Goal: Transaction & Acquisition: Purchase product/service

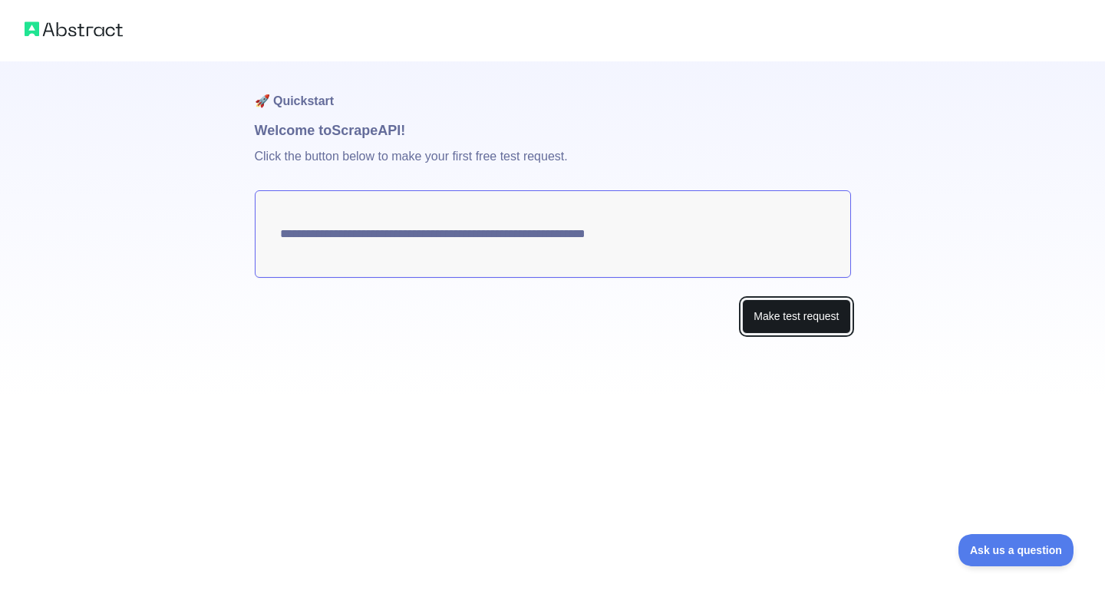
click at [796, 312] on button "Make test request" at bounding box center [796, 316] width 108 height 35
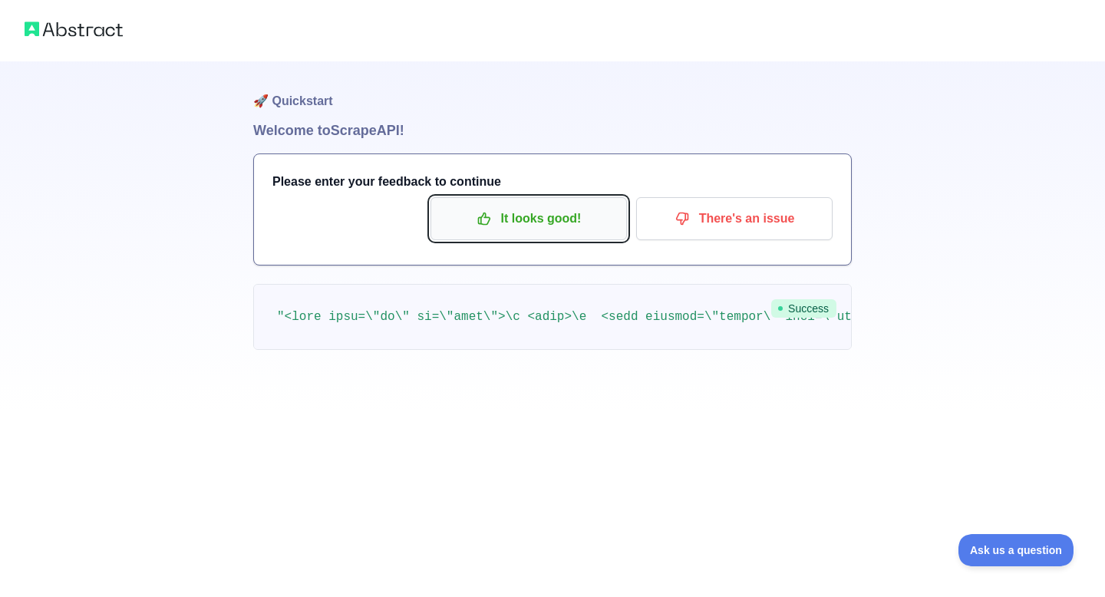
click at [527, 206] on p "It looks good!" at bounding box center [528, 219] width 173 height 26
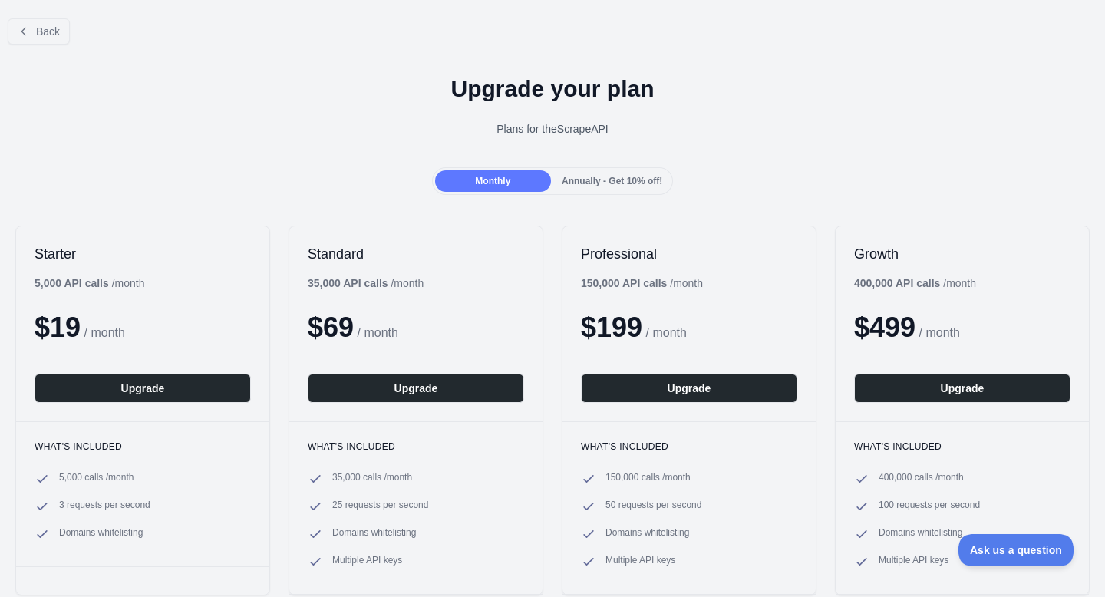
click at [573, 176] on span "Annually - Get 10% off!" at bounding box center [611, 181] width 100 height 11
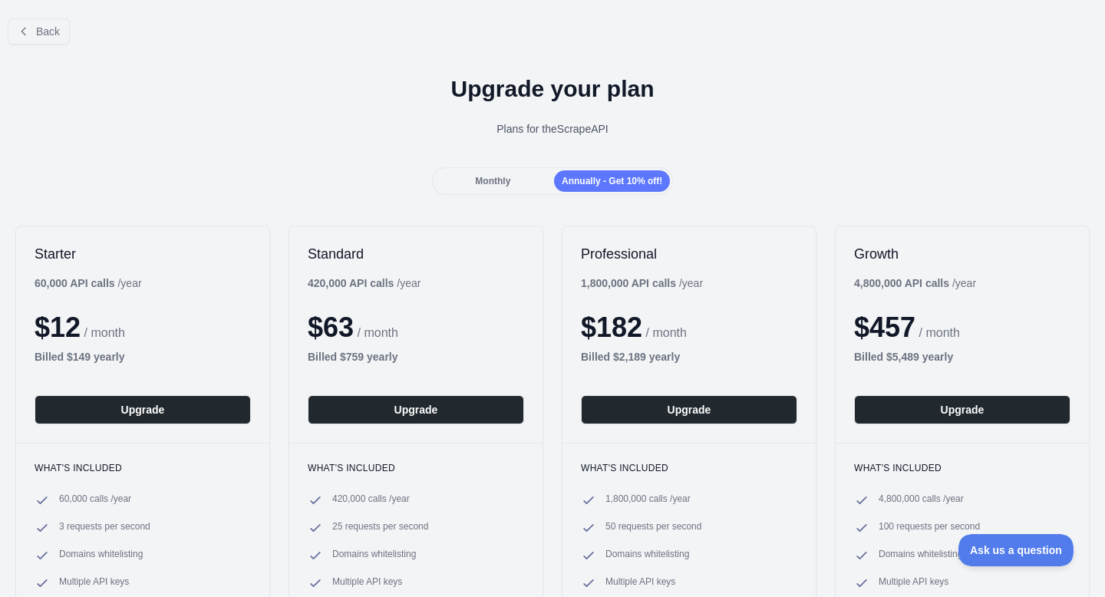
click at [526, 173] on div "Monthly" at bounding box center [493, 180] width 116 height 21
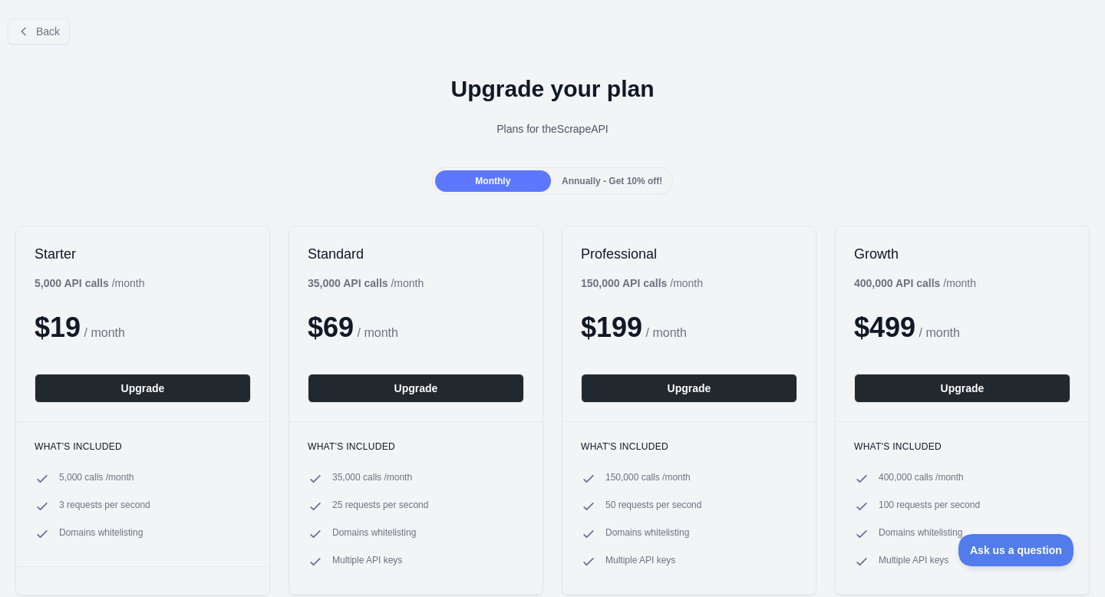
click at [594, 172] on div "Annually - Get 10% off!" at bounding box center [612, 180] width 116 height 21
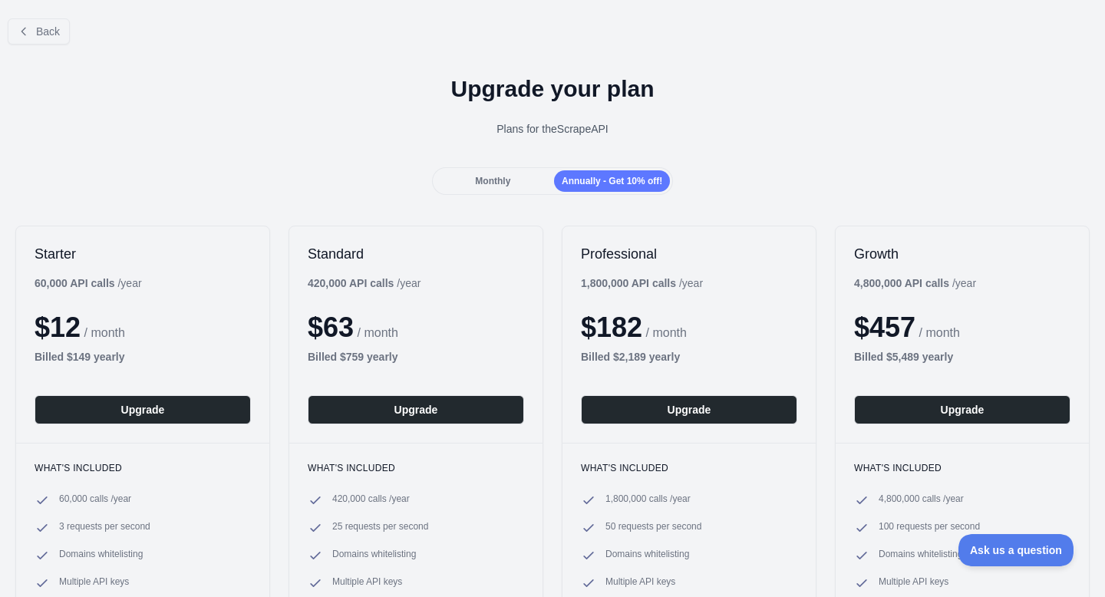
click at [469, 192] on div "Monthly Annually - Get 10% off!" at bounding box center [553, 181] width 242 height 28
click at [23, 31] on icon at bounding box center [24, 31] width 12 height 12
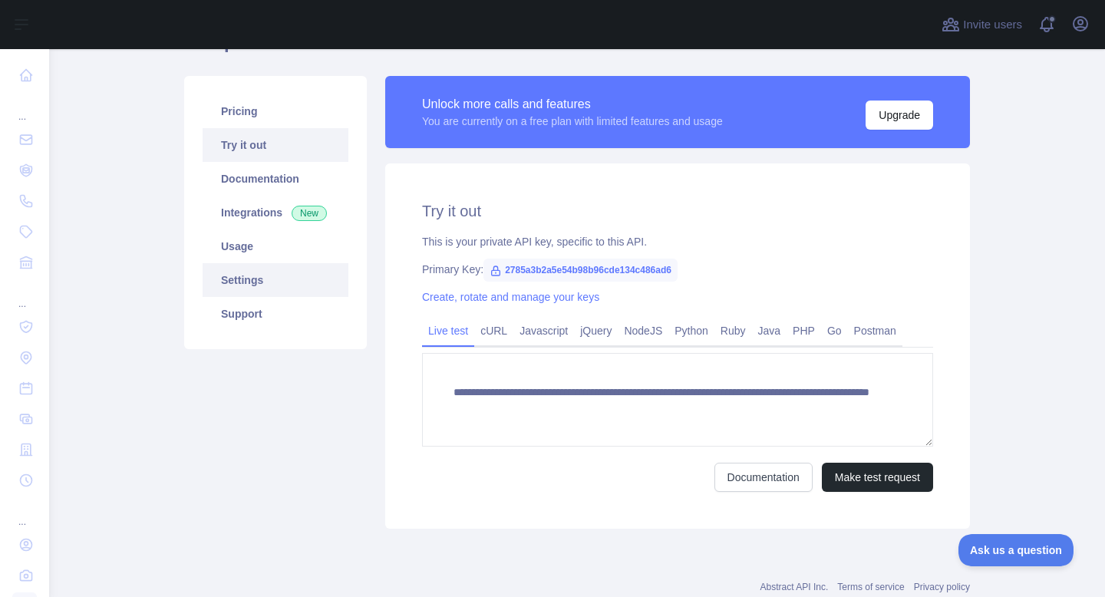
scroll to position [76, 0]
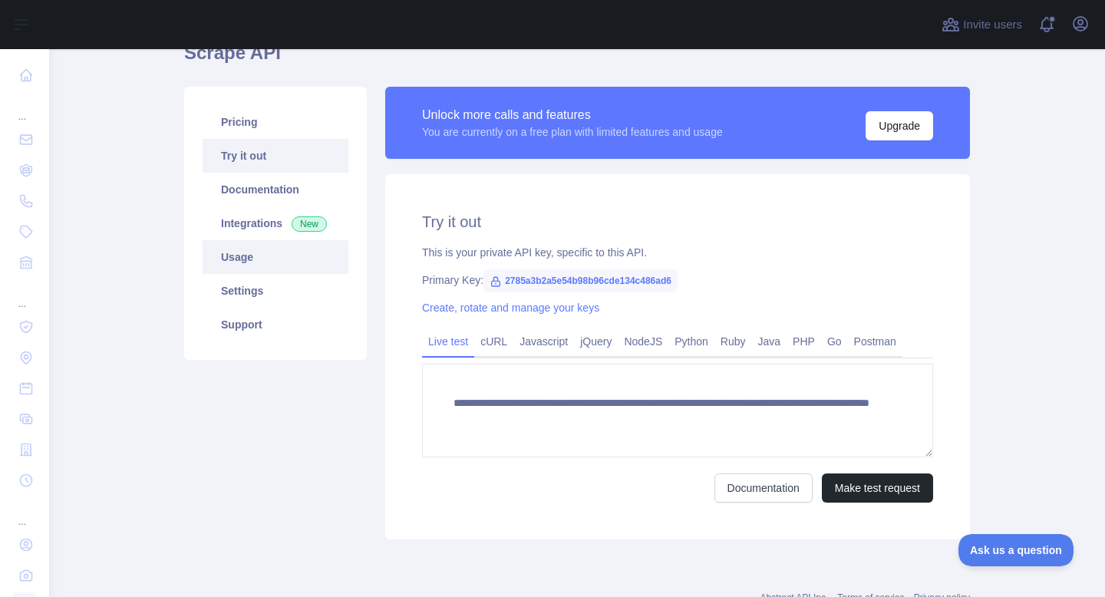
click at [308, 260] on link "Usage" at bounding box center [275, 257] width 146 height 34
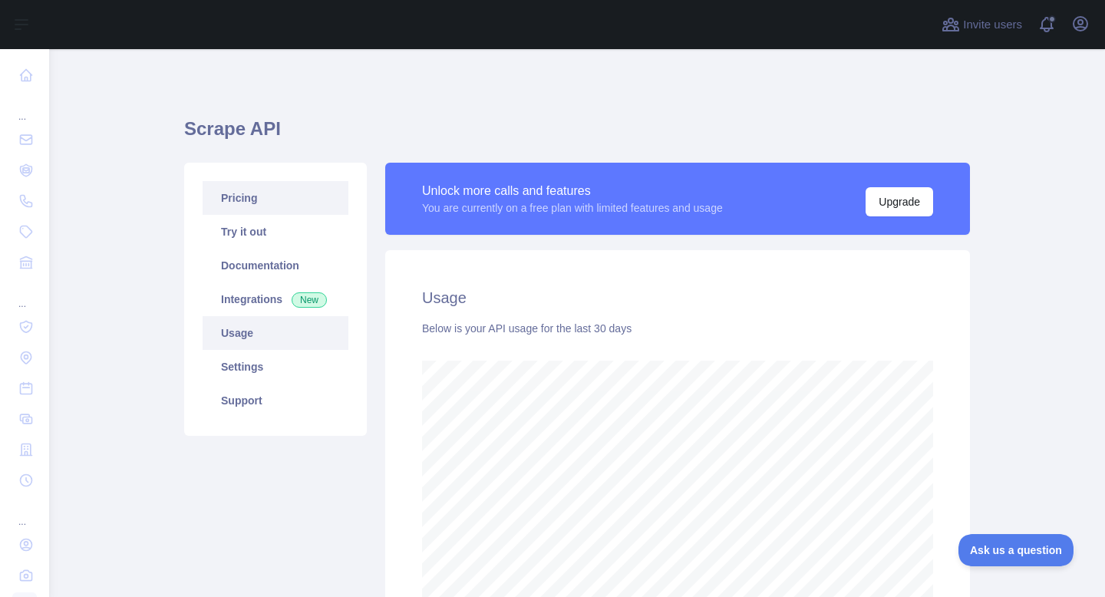
click at [262, 193] on link "Pricing" at bounding box center [275, 198] width 146 height 34
